Goal: Check status: Check status

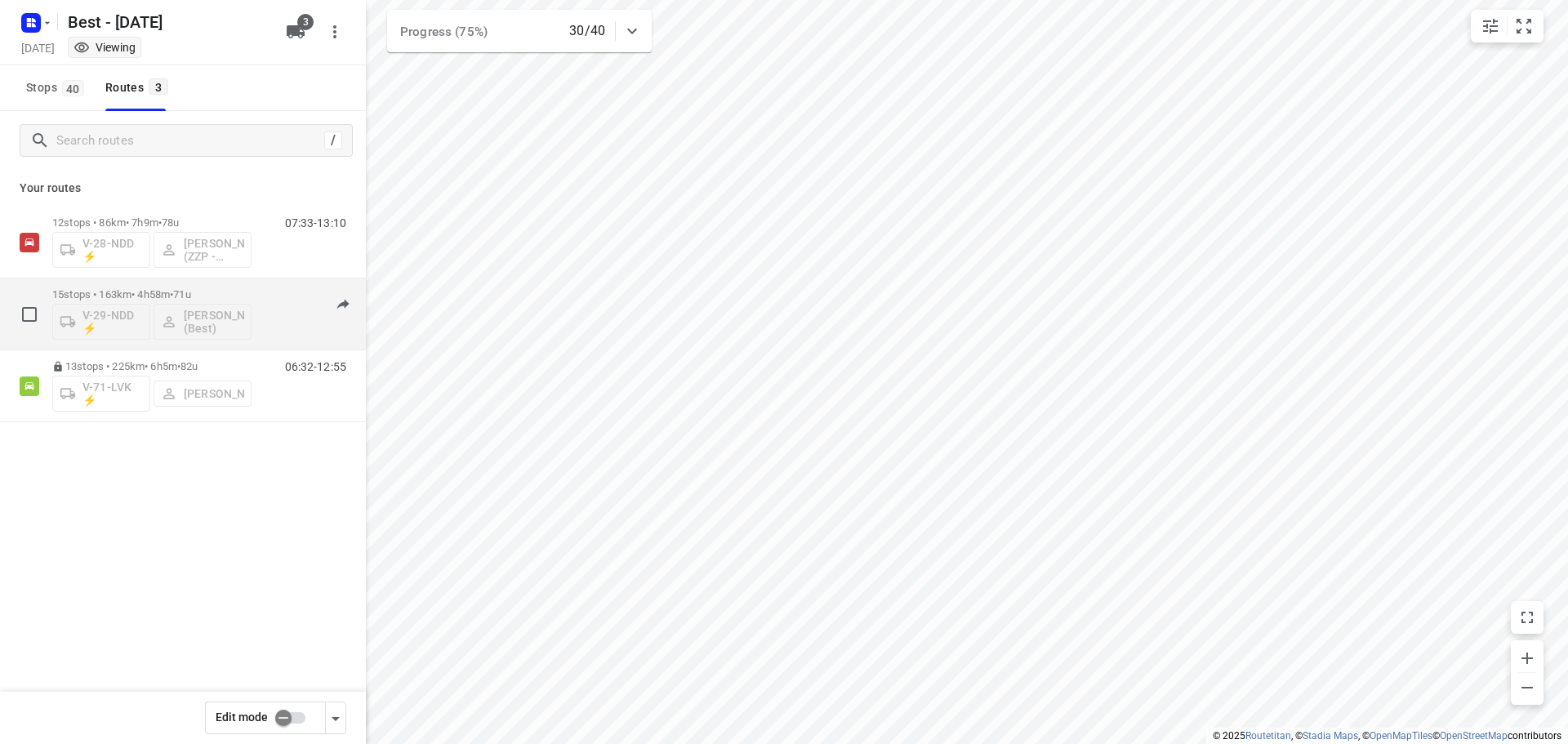
click at [189, 280] on div "15 stops • 163km • 4h58m • 71u V-29-NDD ⚡ [PERSON_NAME] (Best)" at bounding box center [152, 314] width 199 height 68
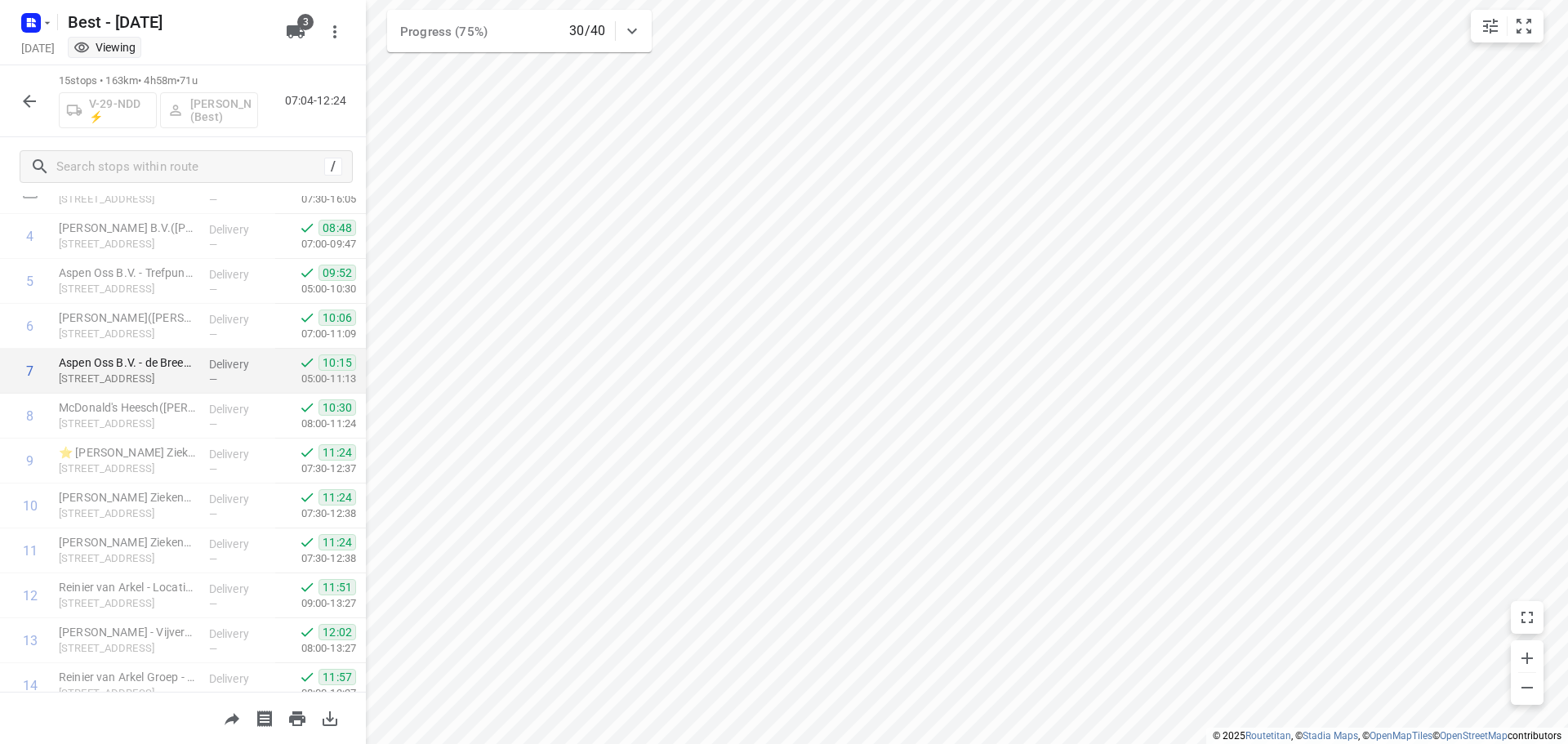
scroll to position [305, 0]
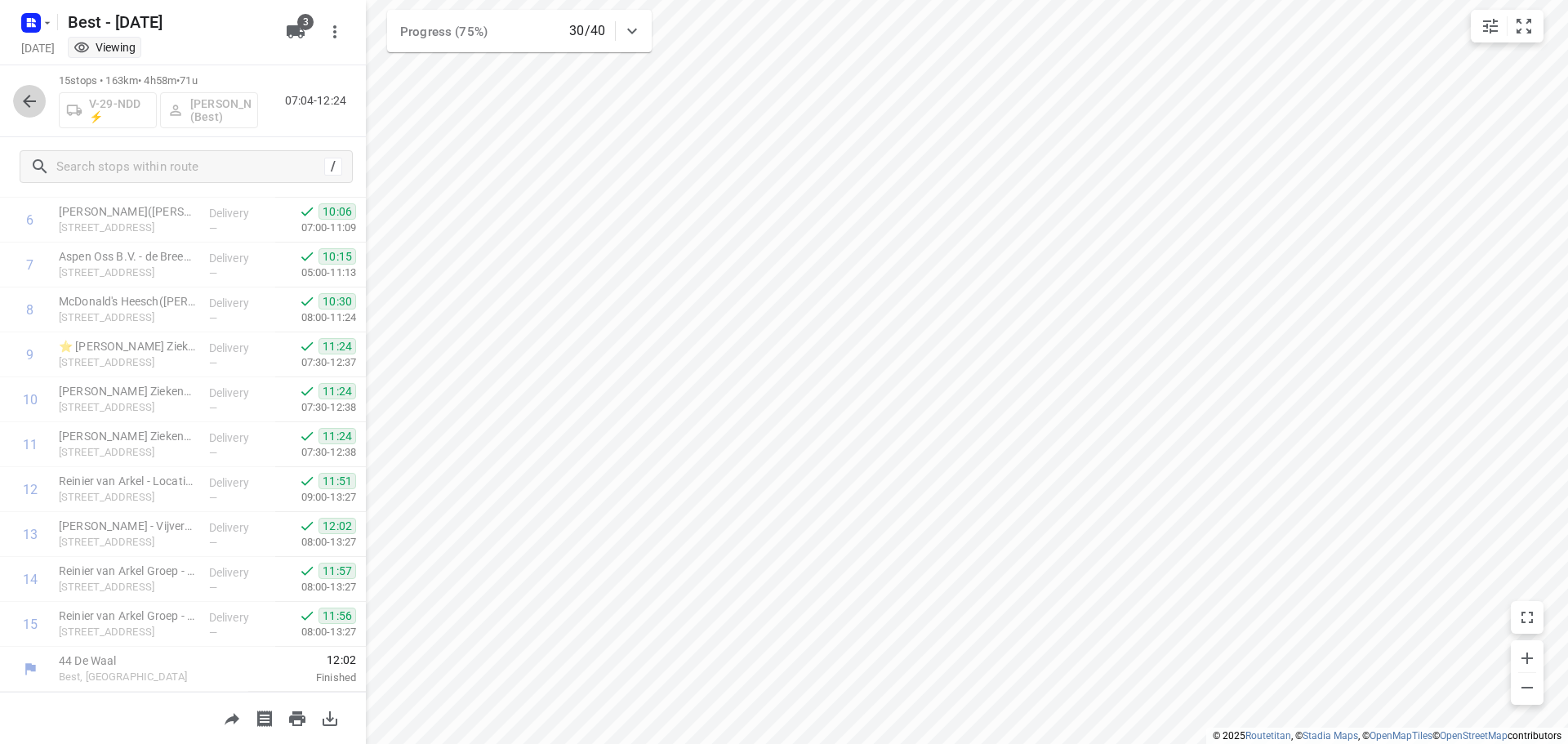
click at [26, 106] on icon "button" at bounding box center [29, 101] width 20 height 20
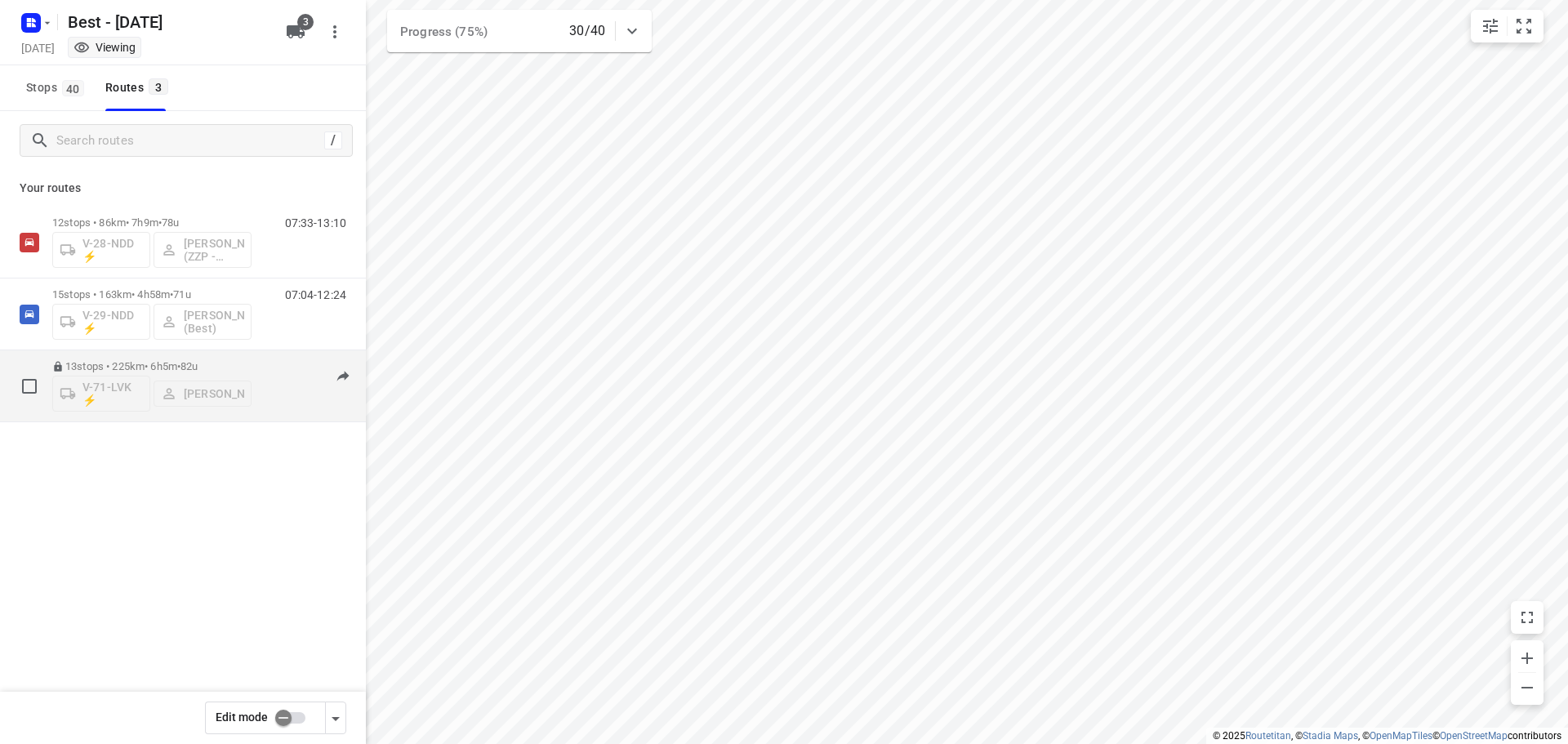
click at [153, 360] on p "13 stops • 225km • 6h5m • 82u" at bounding box center [152, 366] width 199 height 12
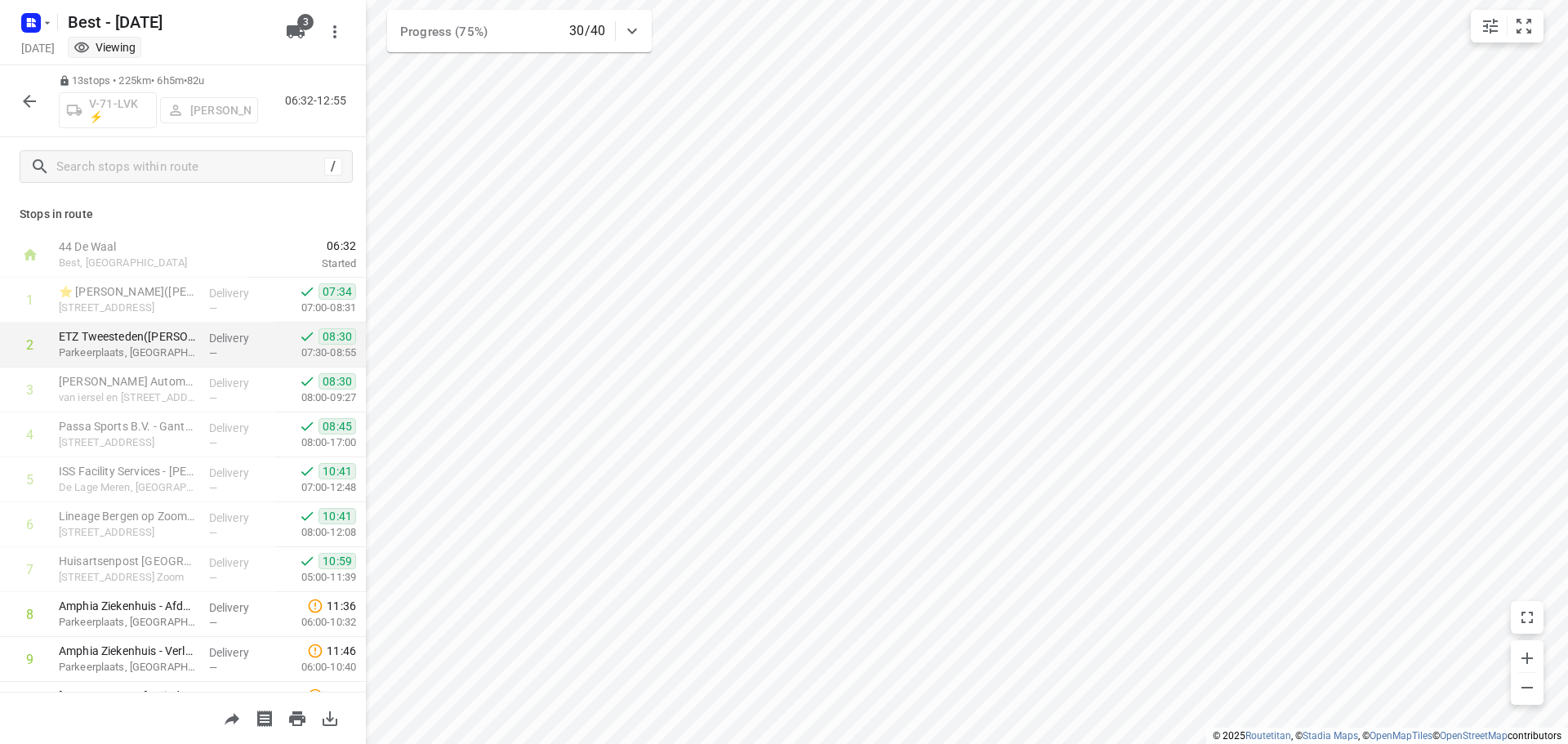
scroll to position [215, 0]
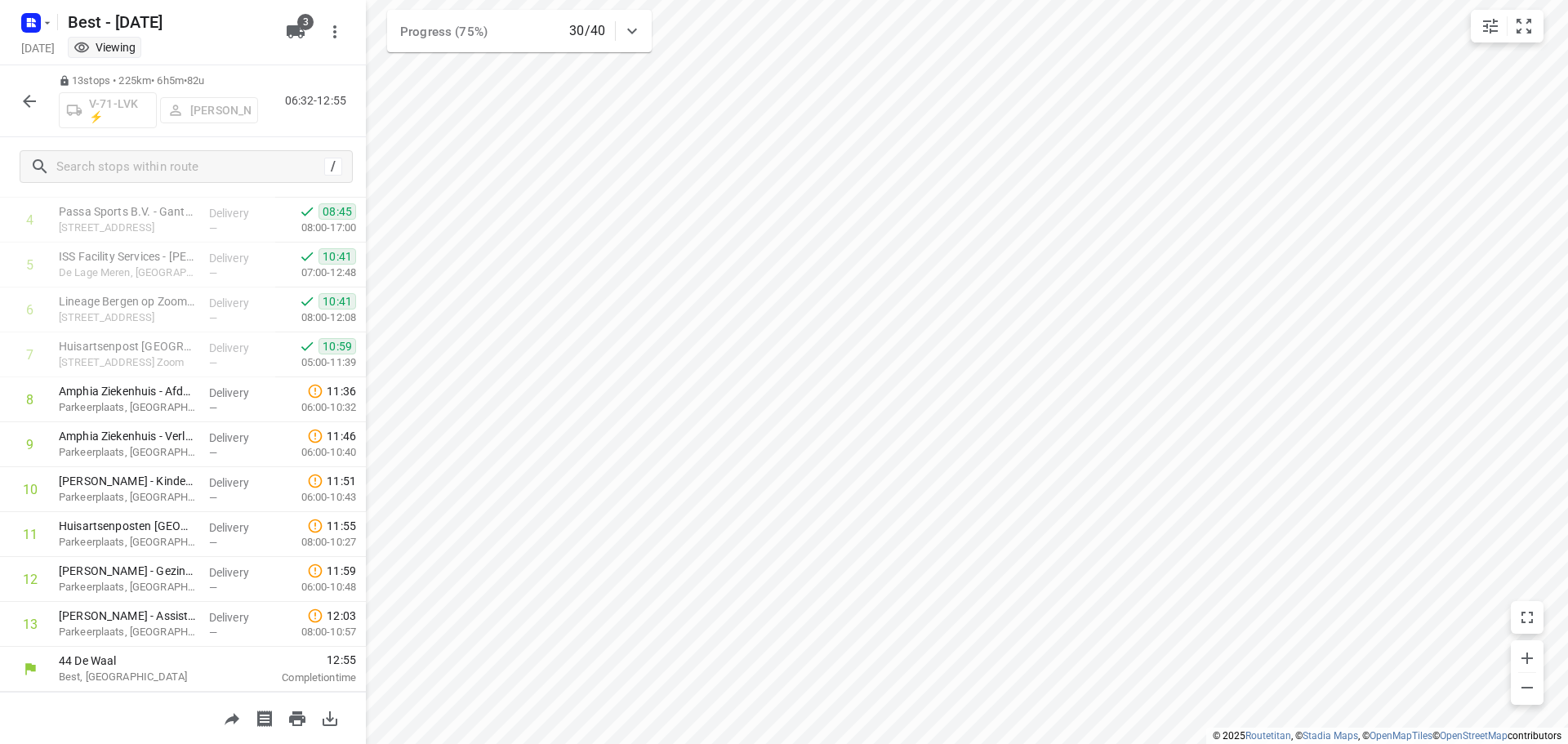
click at [31, 89] on button "button" at bounding box center [29, 101] width 32 height 32
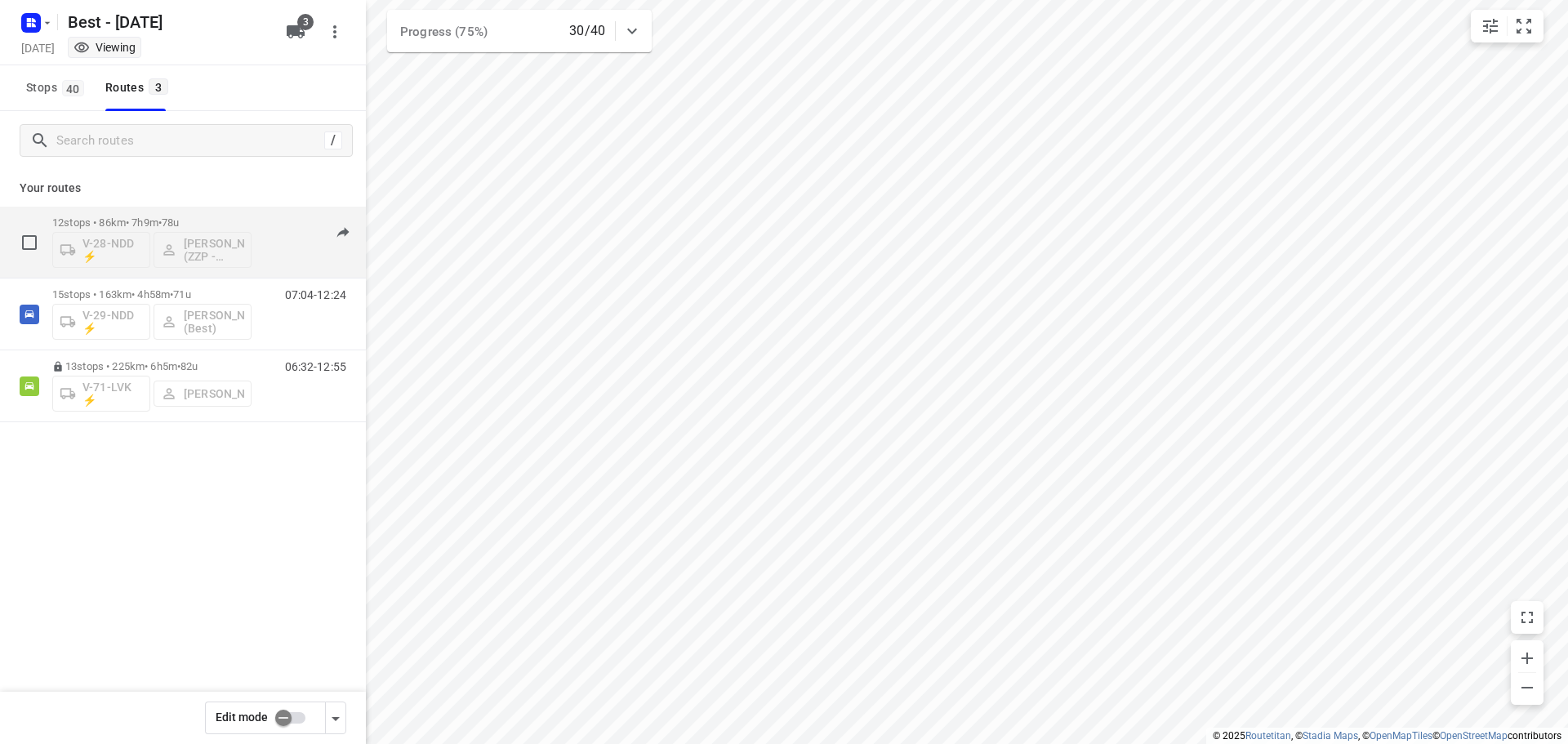
click at [162, 217] on span "•" at bounding box center [160, 222] width 3 height 12
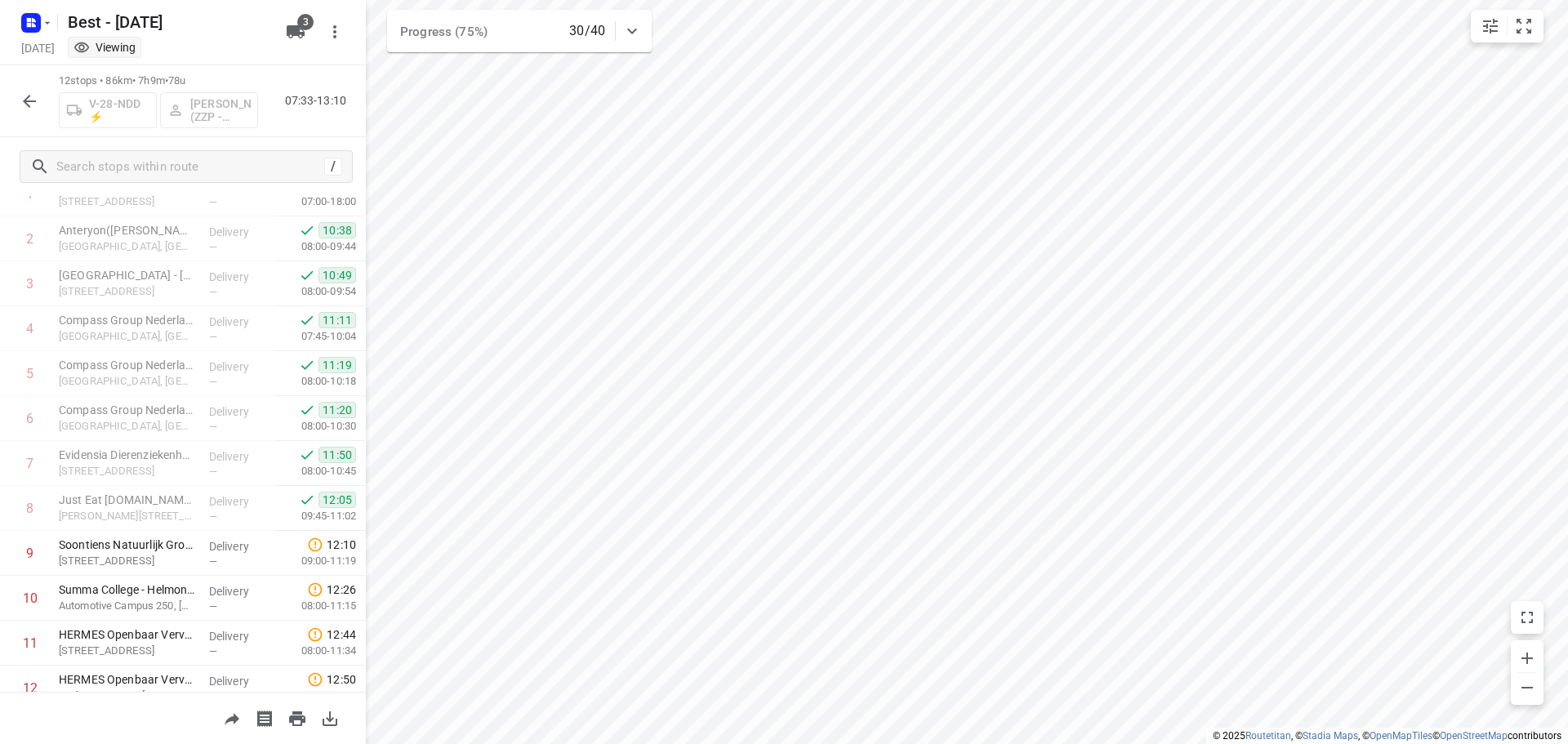
scroll to position [170, 0]
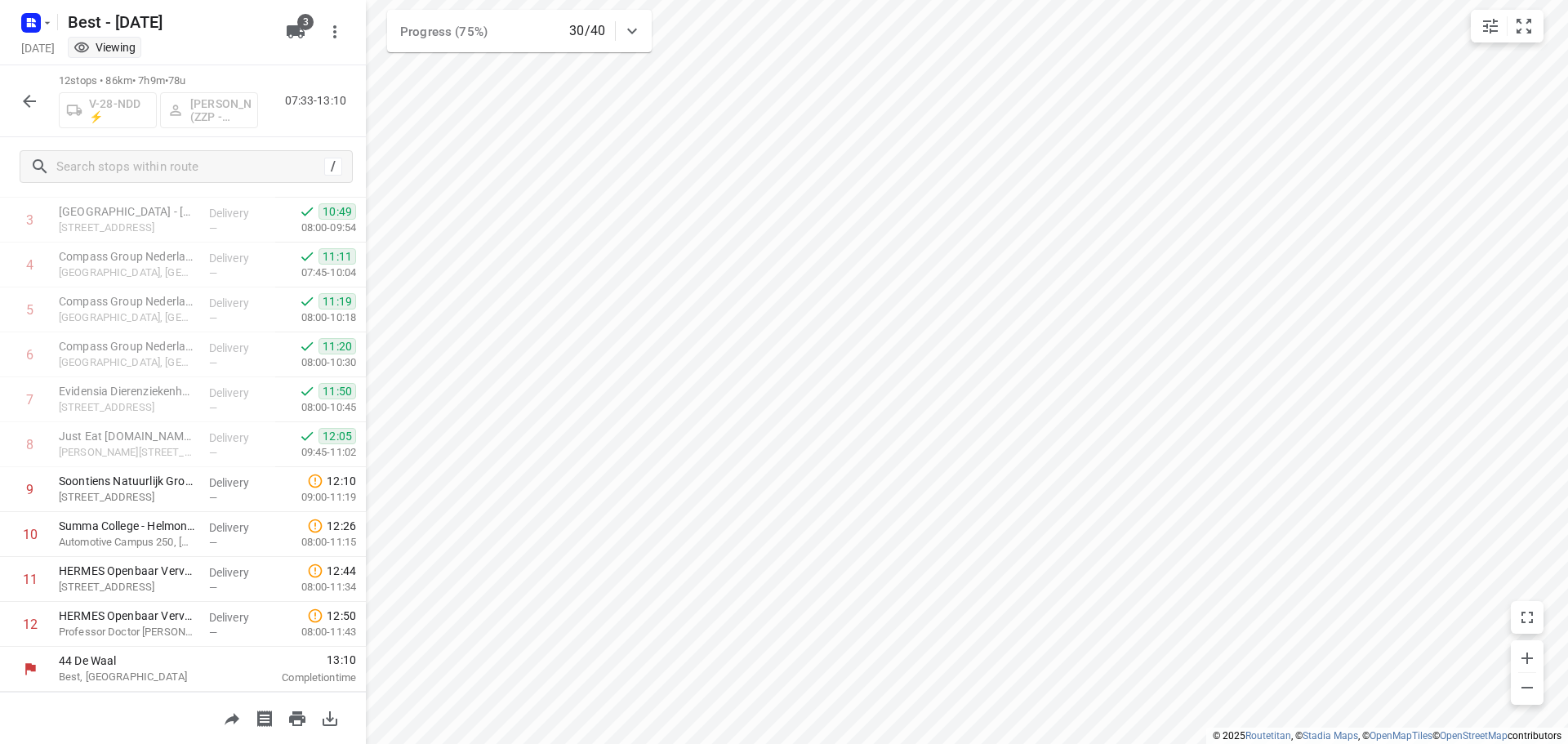
click at [20, 104] on icon "button" at bounding box center [29, 101] width 20 height 20
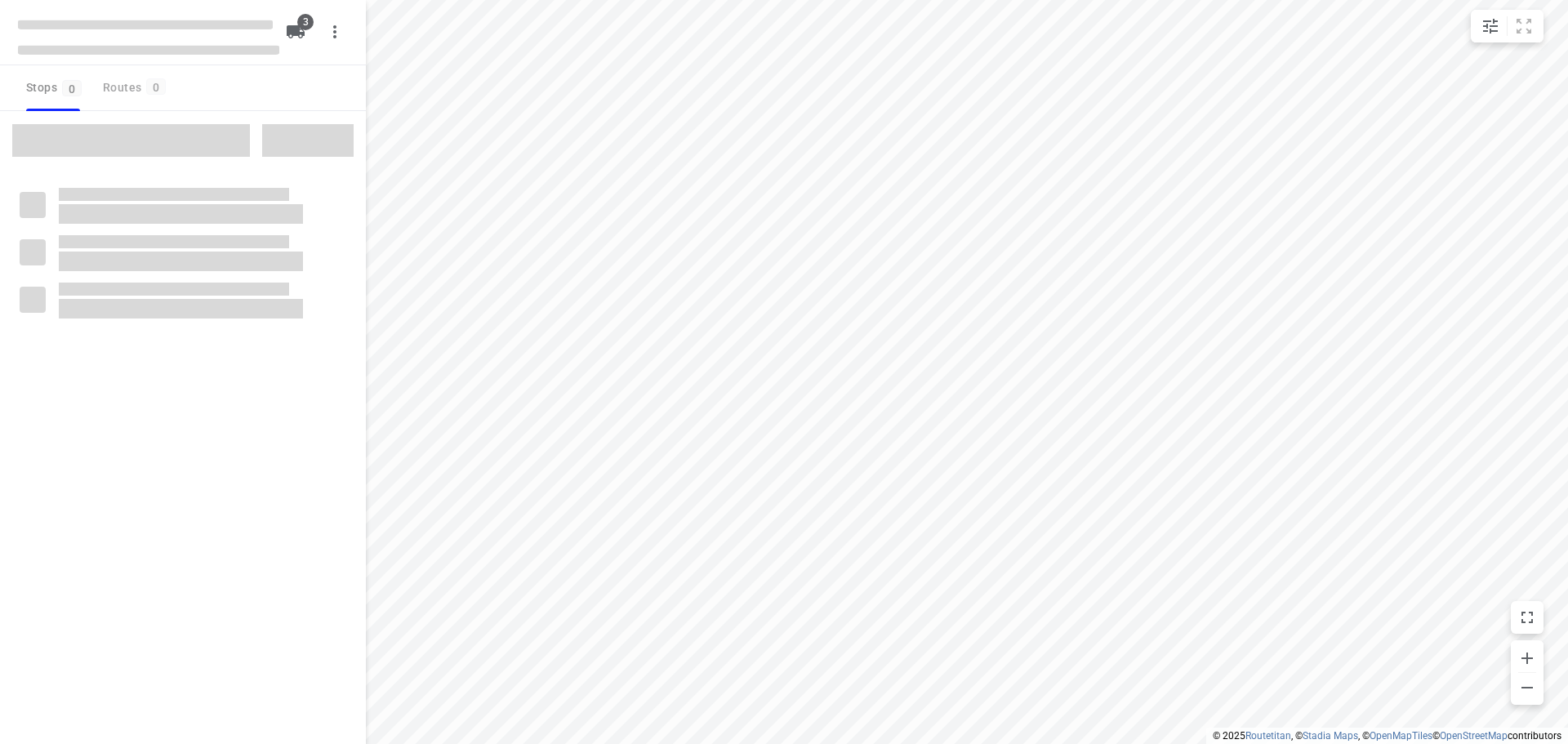
checkbox input "true"
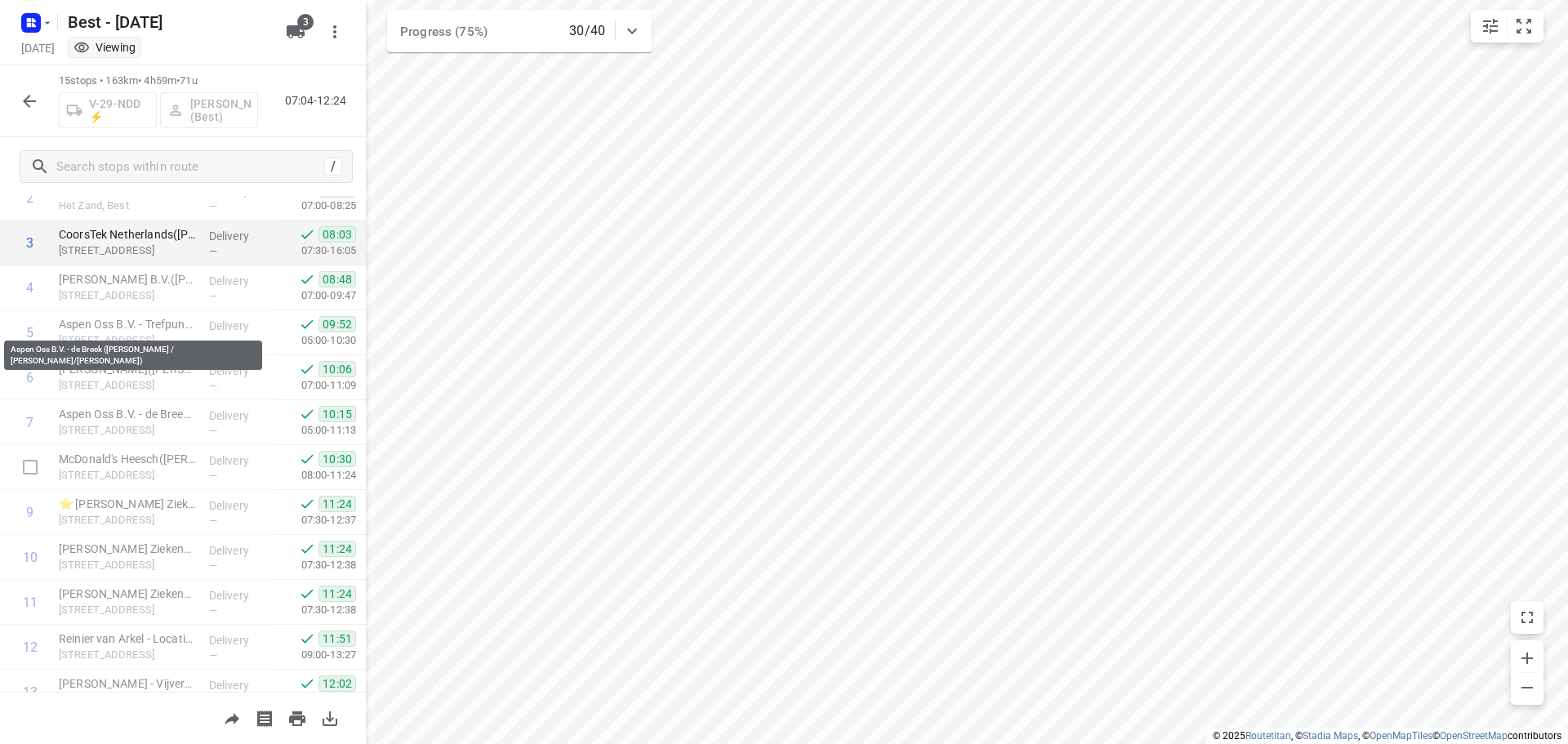
scroll to position [305, 0]
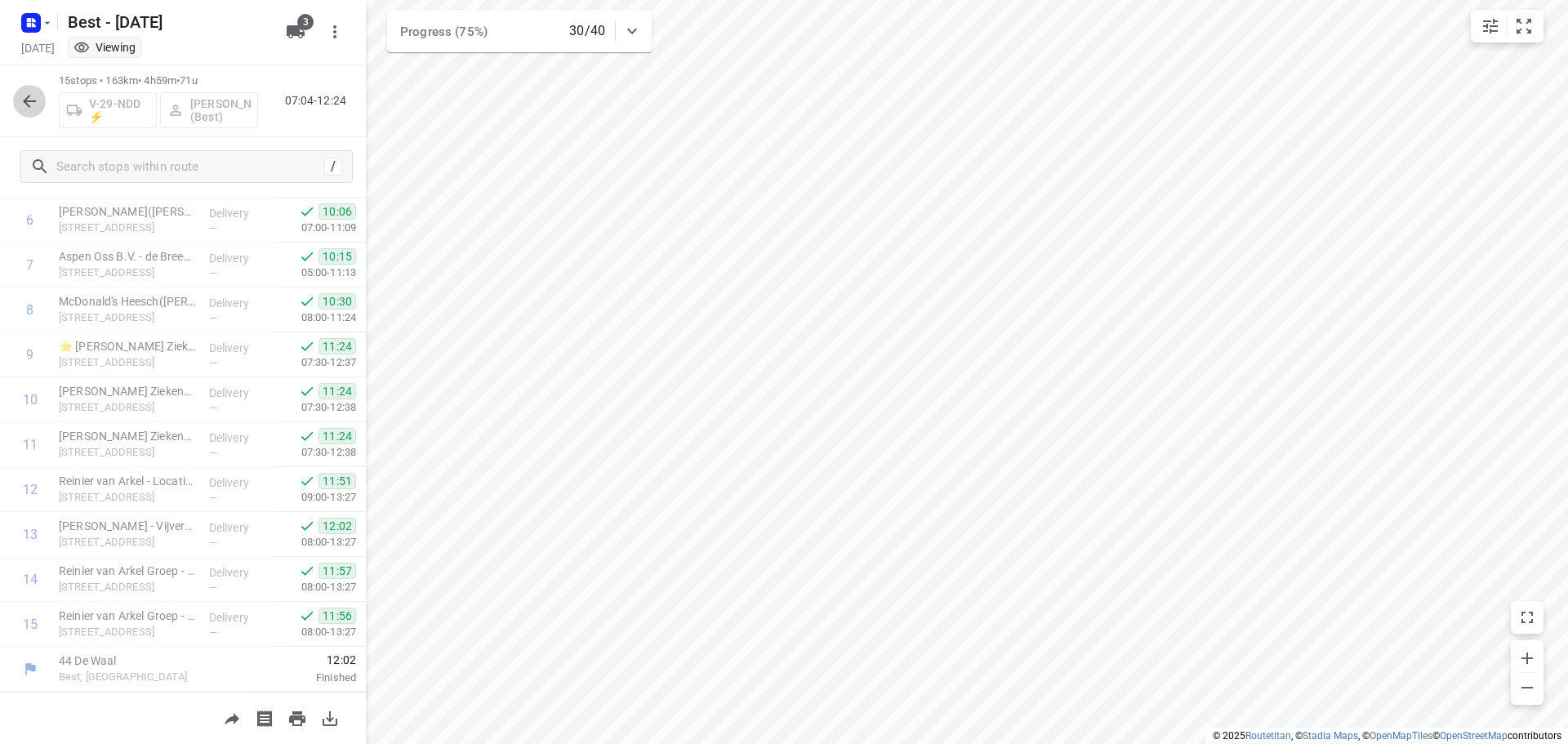
click at [20, 109] on icon "button" at bounding box center [29, 101] width 20 height 20
